Goal: Task Accomplishment & Management: Use online tool/utility

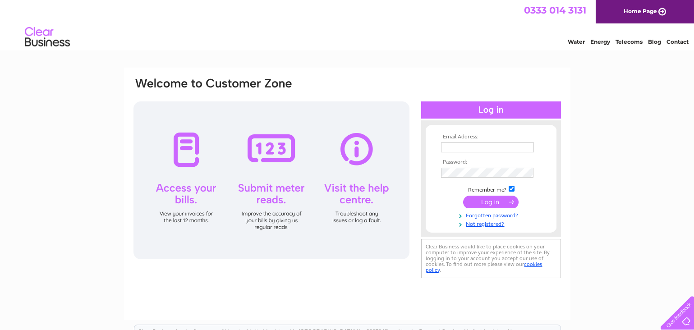
type input "alison.watt@storycontracting.com"
click at [498, 202] on input "submit" at bounding box center [491, 202] width 56 height 13
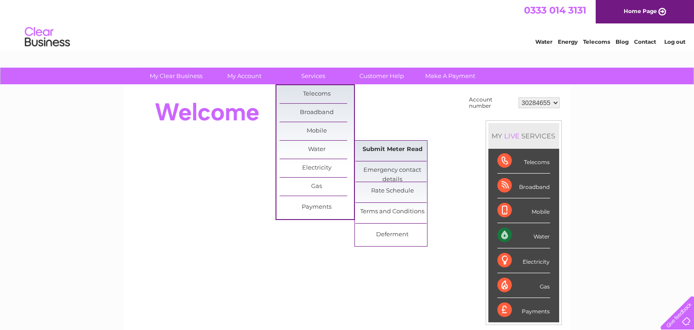
click at [389, 153] on link "Submit Meter Read" at bounding box center [393, 150] width 74 height 18
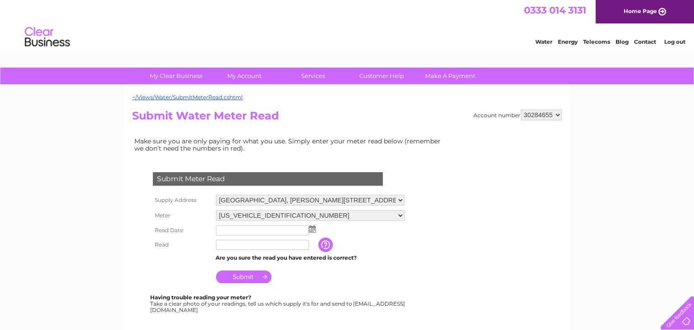
click at [315, 230] on img at bounding box center [312, 229] width 7 height 7
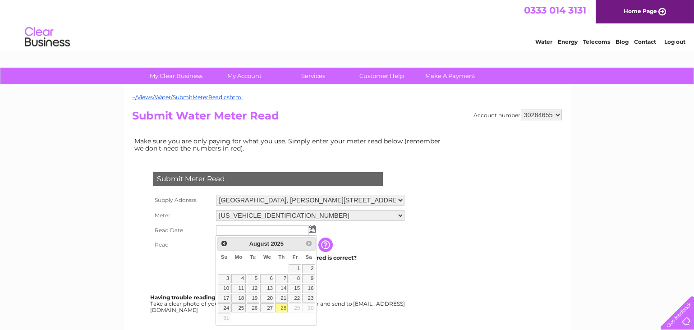
click at [284, 310] on link "28" at bounding box center [281, 308] width 13 height 9
type input "2025/08/28"
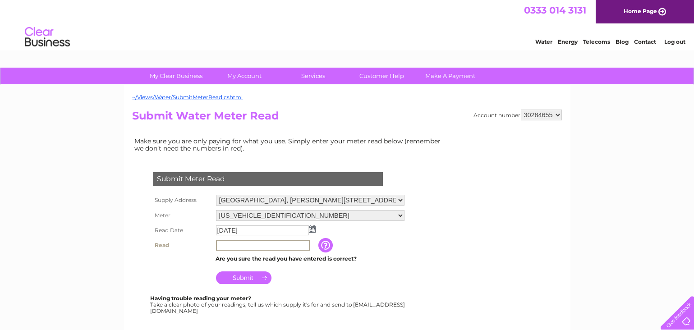
click at [237, 246] on input "text" at bounding box center [263, 245] width 94 height 11
type input "00005"
click at [243, 279] on input "Submit" at bounding box center [244, 277] width 56 height 13
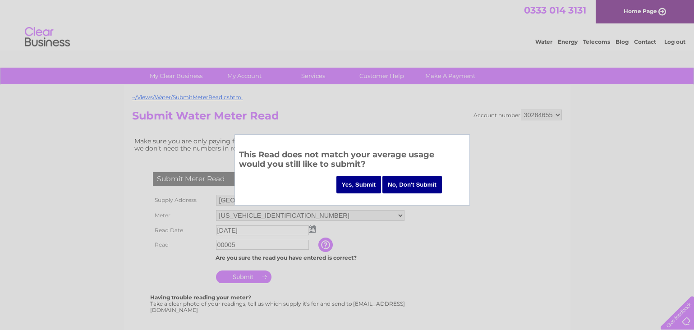
click at [360, 189] on input "Yes, Submit" at bounding box center [359, 185] width 45 height 18
